Goal: Information Seeking & Learning: Learn about a topic

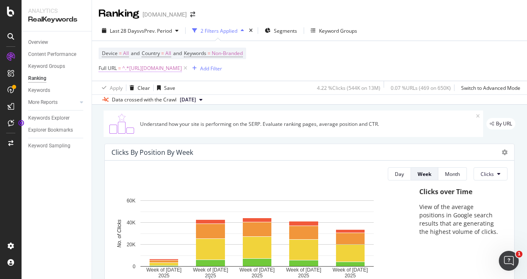
scroll to position [881, 0]
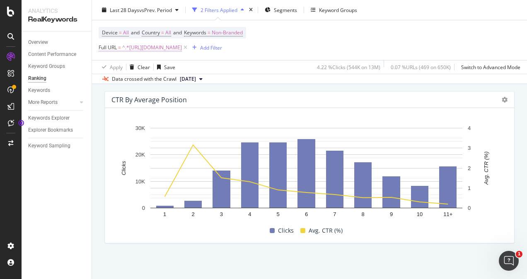
click at [172, 47] on span "^.*[URL][DOMAIN_NAME]" at bounding box center [152, 48] width 60 height 12
click at [336, 64] on div "4.22 % Clicks ( 544K on 13M )" at bounding box center [348, 66] width 63 height 7
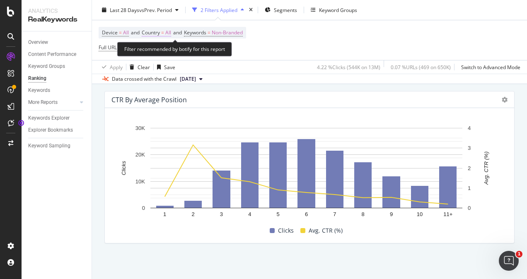
click at [168, 33] on span "All" at bounding box center [168, 33] width 6 height 12
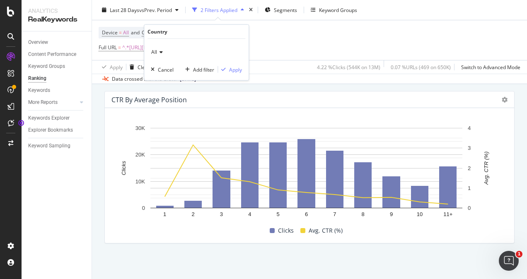
click at [154, 52] on span "All" at bounding box center [154, 51] width 6 height 7
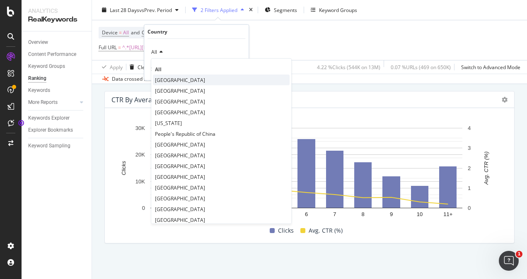
click at [174, 79] on span "[GEOGRAPHIC_DATA]" at bounding box center [180, 79] width 50 height 7
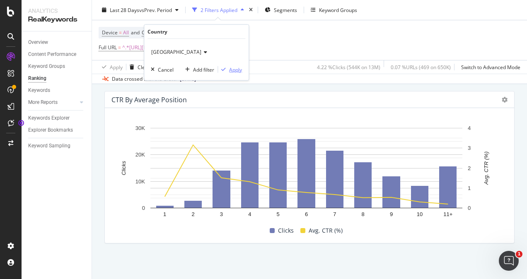
click at [237, 66] on div "Apply" at bounding box center [235, 69] width 13 height 7
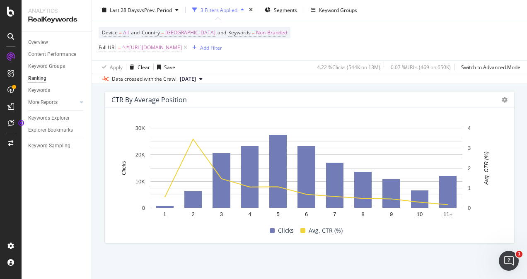
click at [194, 82] on span "[DATE]" at bounding box center [188, 78] width 16 height 7
click at [217, 46] on div "Add Filter" at bounding box center [211, 47] width 22 height 7
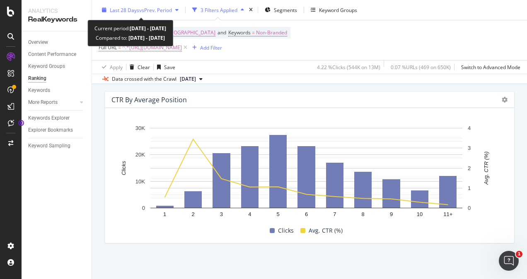
click at [143, 13] on div "Last 28 Days vs Prev. Period" at bounding box center [141, 9] width 62 height 7
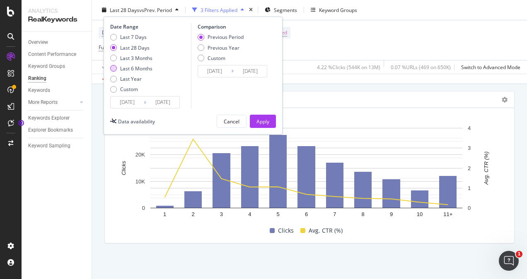
click at [115, 70] on div "Last 6 Months" at bounding box center [113, 68] width 7 height 7
type input "[DATE]"
click at [263, 121] on div "Apply" at bounding box center [262, 121] width 13 height 7
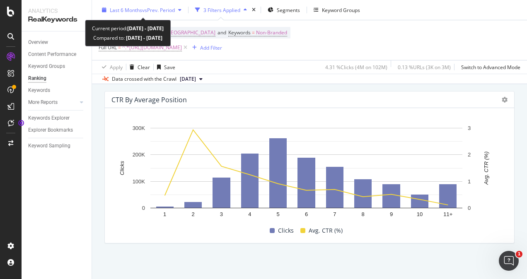
click at [158, 7] on span "vs Prev. Period" at bounding box center [158, 9] width 33 height 7
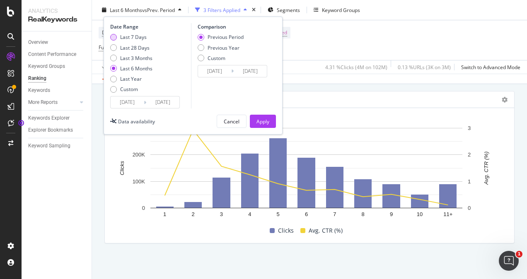
click at [114, 36] on div "Last 7 Days" at bounding box center [113, 37] width 7 height 7
type input "[DATE]"
click at [202, 57] on div "Custom" at bounding box center [201, 58] width 7 height 7
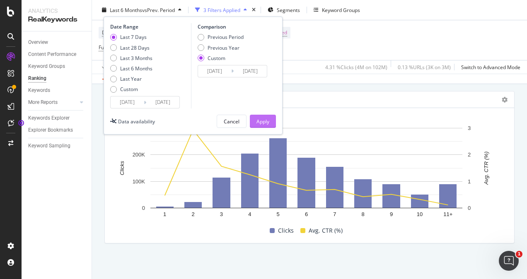
click at [259, 121] on div "Apply" at bounding box center [262, 121] width 13 height 7
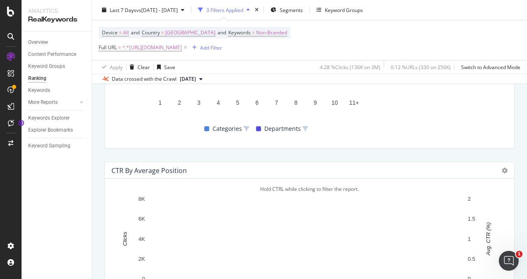
scroll to position [810, 0]
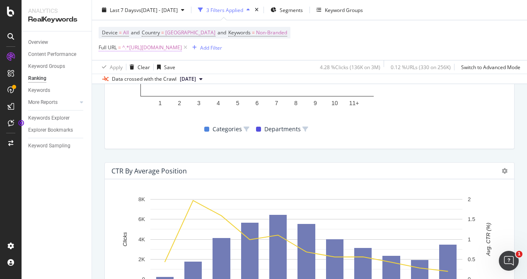
click at [162, 46] on span "^.*[URL][DOMAIN_NAME]" at bounding box center [152, 48] width 60 height 12
click at [91, 90] on div "Keywords" at bounding box center [59, 91] width 63 height 12
click at [156, 43] on span "^.*[URL][DOMAIN_NAME]" at bounding box center [152, 48] width 60 height 12
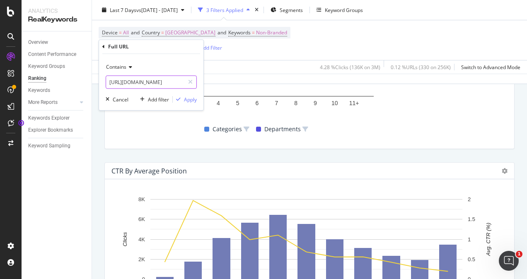
click at [165, 81] on input "[URL][DOMAIN_NAME]" at bounding box center [145, 81] width 78 height 13
click at [163, 81] on input "[URL][DOMAIN_NAME]" at bounding box center [145, 81] width 78 height 13
type input "/c/"
click at [186, 99] on div "Apply" at bounding box center [190, 99] width 13 height 7
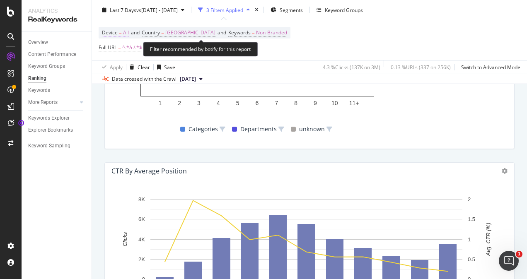
click at [124, 33] on span "All" at bounding box center [126, 33] width 6 height 12
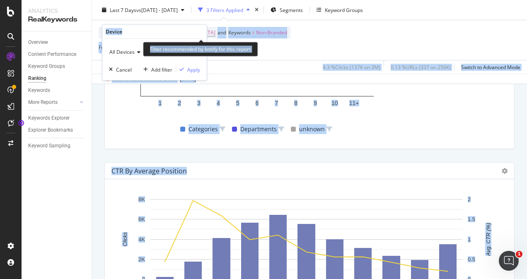
drag, startPoint x: 207, startPoint y: 31, endPoint x: 227, endPoint y: 29, distance: 20.4
click at [227, 29] on body "Analytics RealKeywords Overview Content Performance Keyword Groups Ranking Keyw…" at bounding box center [263, 139] width 527 height 279
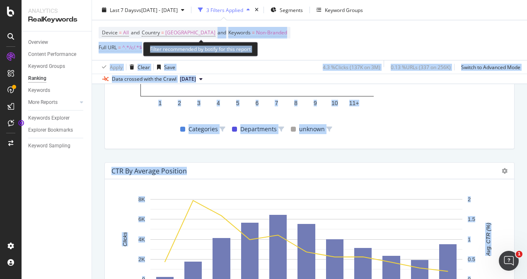
click at [227, 29] on span "Device = All and Country = [GEOGRAPHIC_DATA] and Keywords = Non-Branded" at bounding box center [194, 33] width 185 height 12
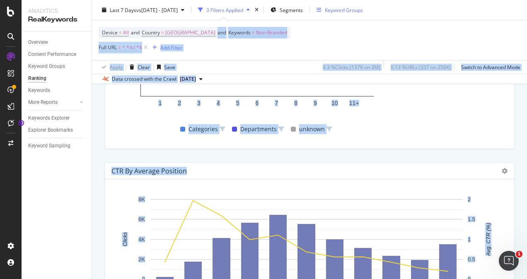
click at [363, 14] on div "Keyword Groups" at bounding box center [340, 10] width 46 height 12
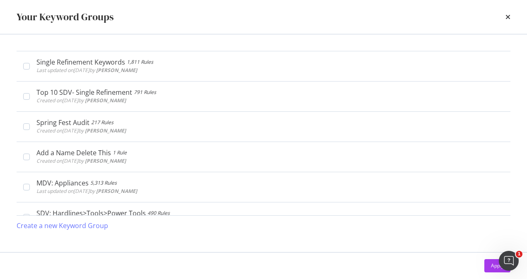
click at [378, 5] on div "Your Keyword Groups" at bounding box center [263, 17] width 527 height 34
click at [508, 17] on icon "times" at bounding box center [507, 17] width 5 height 7
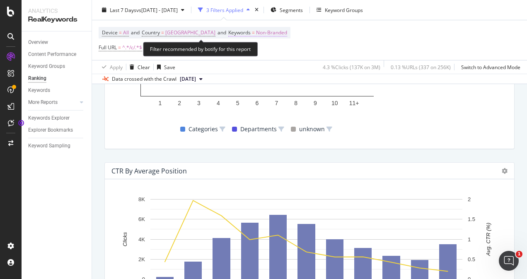
click at [283, 33] on span "Non-Branded" at bounding box center [271, 33] width 31 height 12
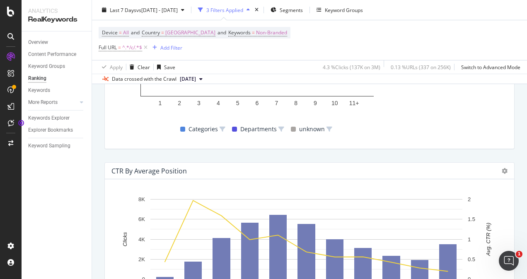
click at [204, 53] on div "Device = All and Country = [GEOGRAPHIC_DATA] and Keywords = Non-Branded Full UR…" at bounding box center [195, 40] width 192 height 27
click at [131, 51] on span "^.*/c/.*$" at bounding box center [132, 48] width 20 height 12
click at [119, 71] on div "Contains" at bounding box center [151, 66] width 91 height 13
click at [319, 45] on div "Device = All and Country = [GEOGRAPHIC_DATA] and Keywords = Non-Branded Full UR…" at bounding box center [310, 40] width 422 height 40
click at [174, 47] on div "Add Filter" at bounding box center [171, 47] width 22 height 7
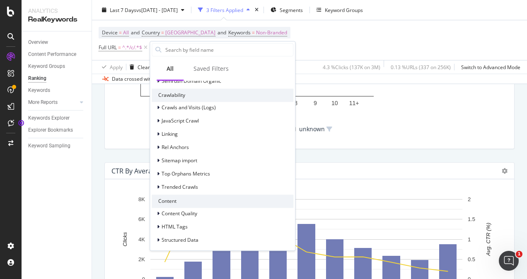
scroll to position [297, 0]
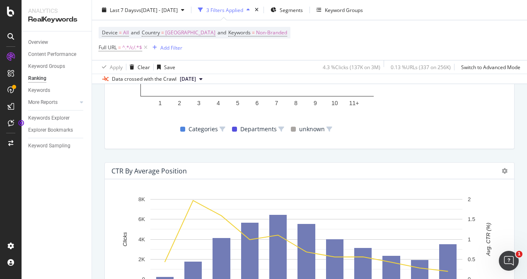
click at [396, 58] on div "Device = All and Country = [GEOGRAPHIC_DATA] and Keywords = Non-Branded Full UR…" at bounding box center [310, 40] width 422 height 40
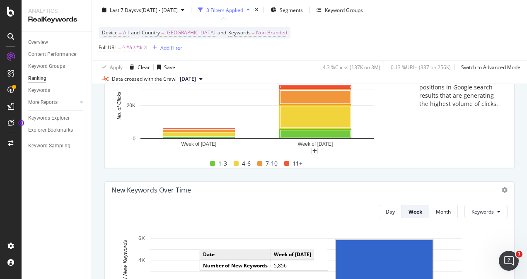
scroll to position [0, 0]
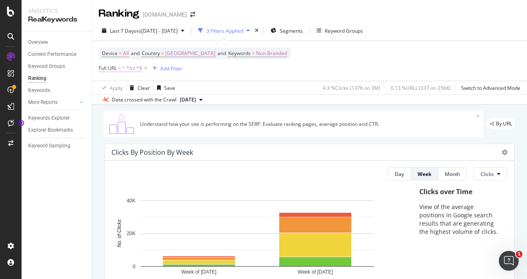
click at [134, 71] on span "^.*/c/.*$" at bounding box center [132, 69] width 20 height 12
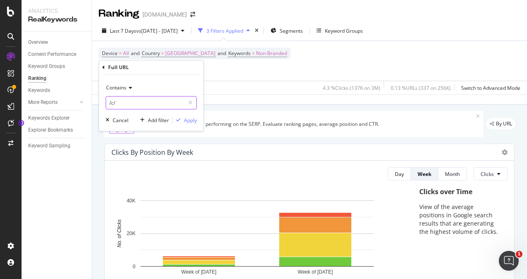
click at [126, 100] on input "/c/" at bounding box center [145, 102] width 78 height 13
type input "/pl/"
click at [194, 122] on div "Apply" at bounding box center [190, 120] width 13 height 7
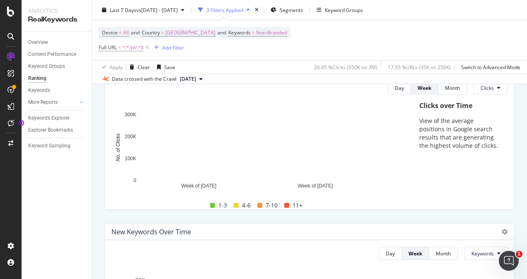
scroll to position [84, 0]
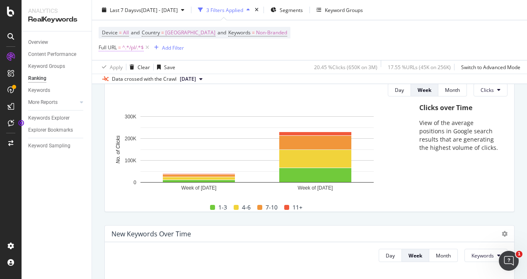
click at [129, 49] on span "^.*/pl/.*$" at bounding box center [133, 48] width 22 height 12
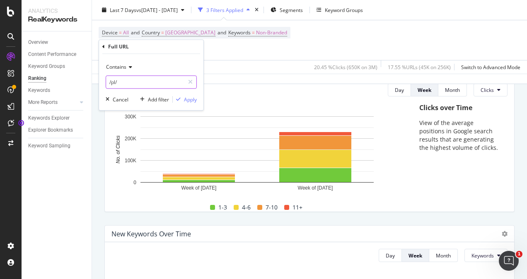
click at [126, 84] on input "/pl/" at bounding box center [145, 81] width 78 height 13
type input "/c/"
click at [184, 102] on div "Apply" at bounding box center [190, 99] width 13 height 7
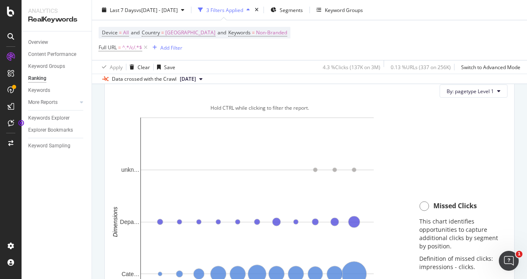
scroll to position [881, 0]
